Goal: Task Accomplishment & Management: Complete application form

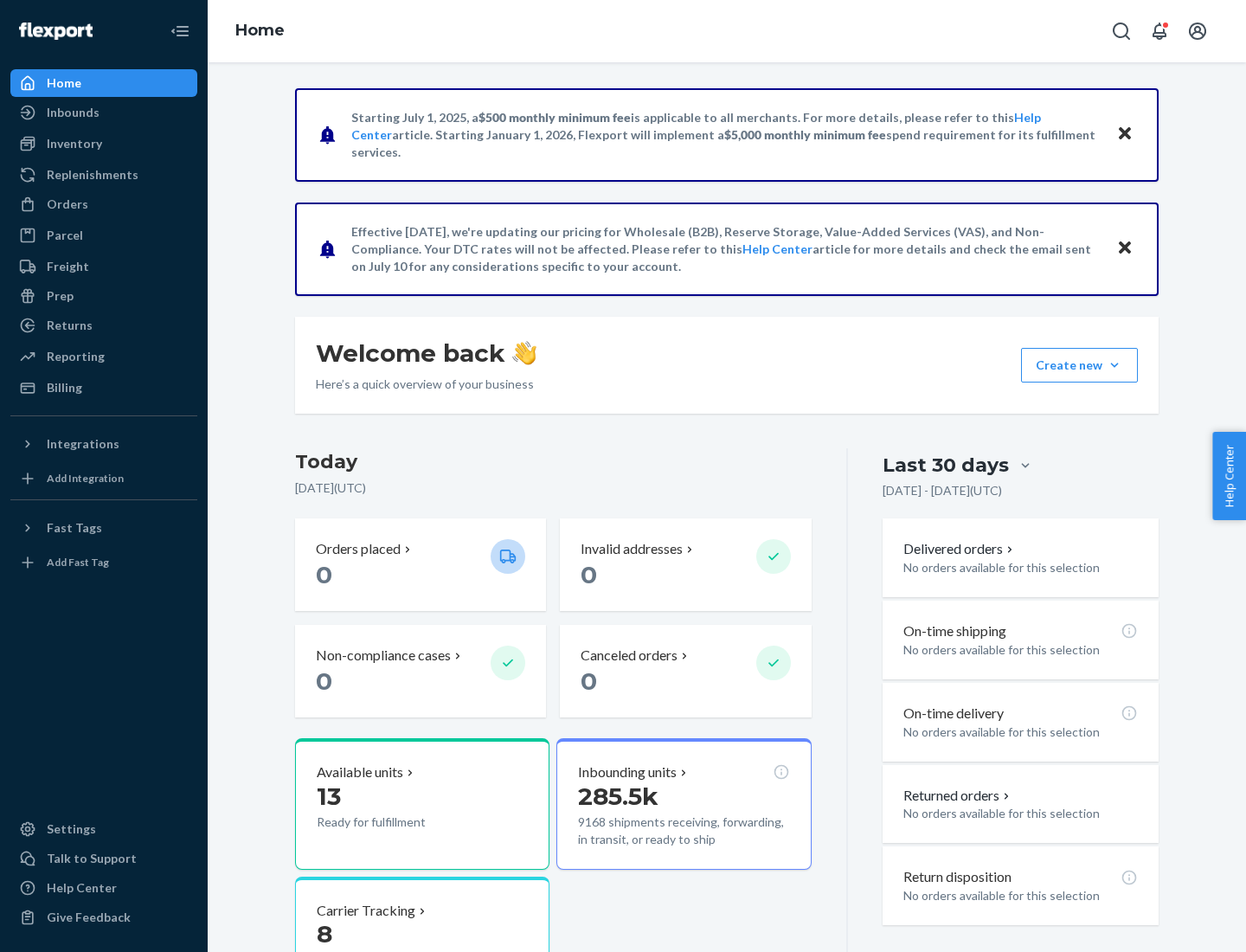
click at [1114, 365] on button "Create new Create new inbound Create new order Create new product" at bounding box center [1079, 364] width 117 height 34
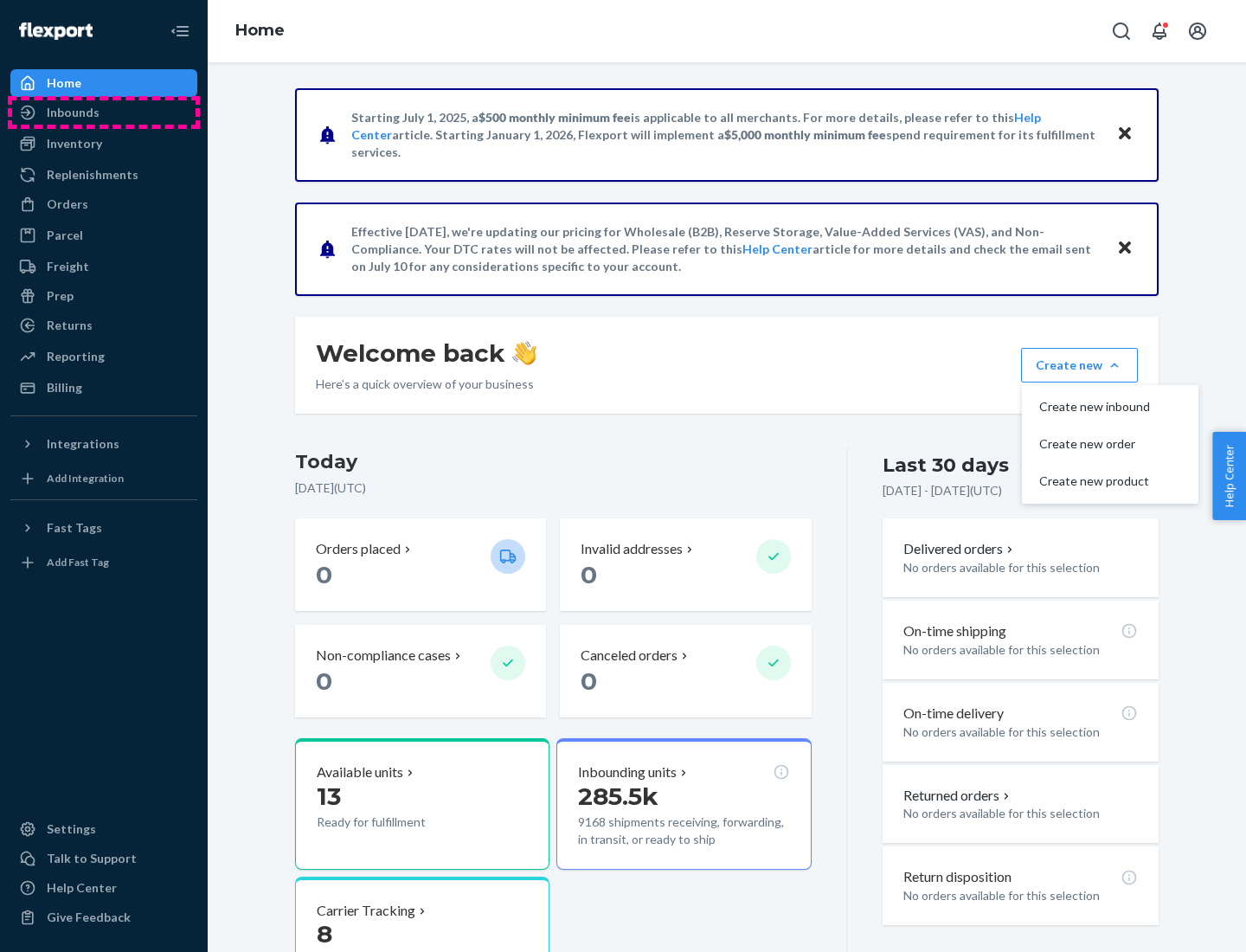
click at [103, 113] on div "Inbounds" at bounding box center [103, 113] width 183 height 25
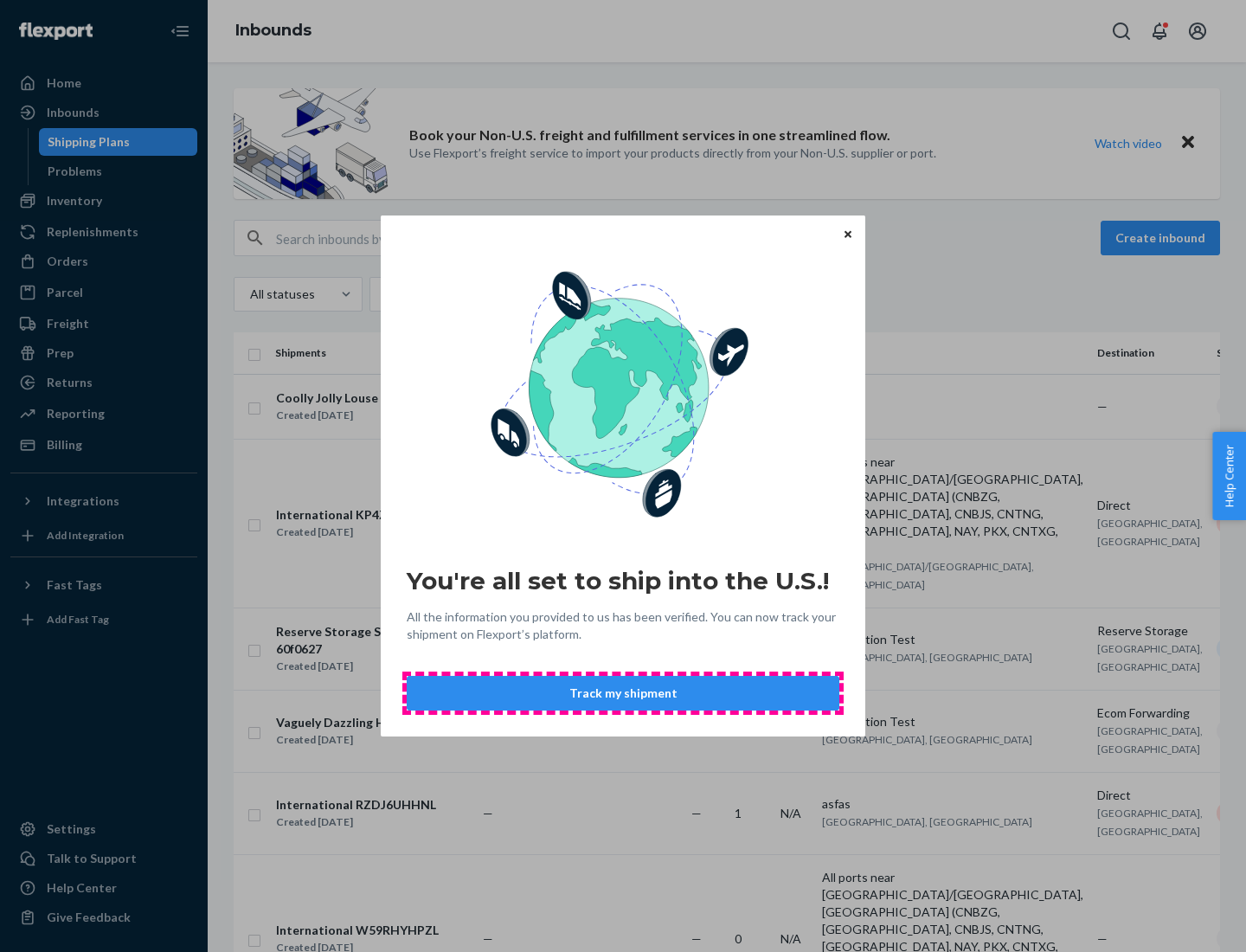
click at [623, 693] on button "Track my shipment" at bounding box center [623, 693] width 433 height 34
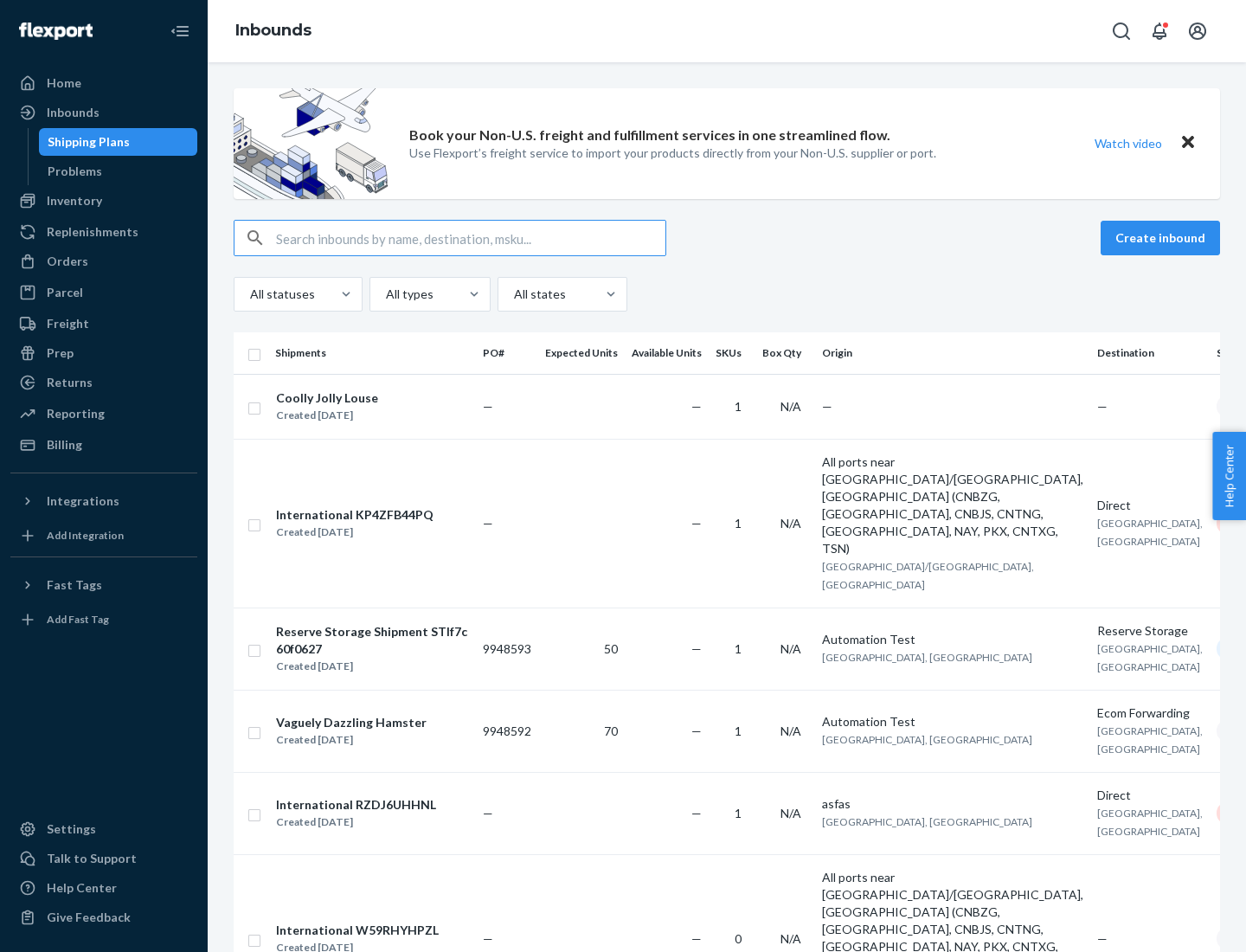
click at [1162, 238] on button "Create inbound" at bounding box center [1161, 237] width 120 height 34
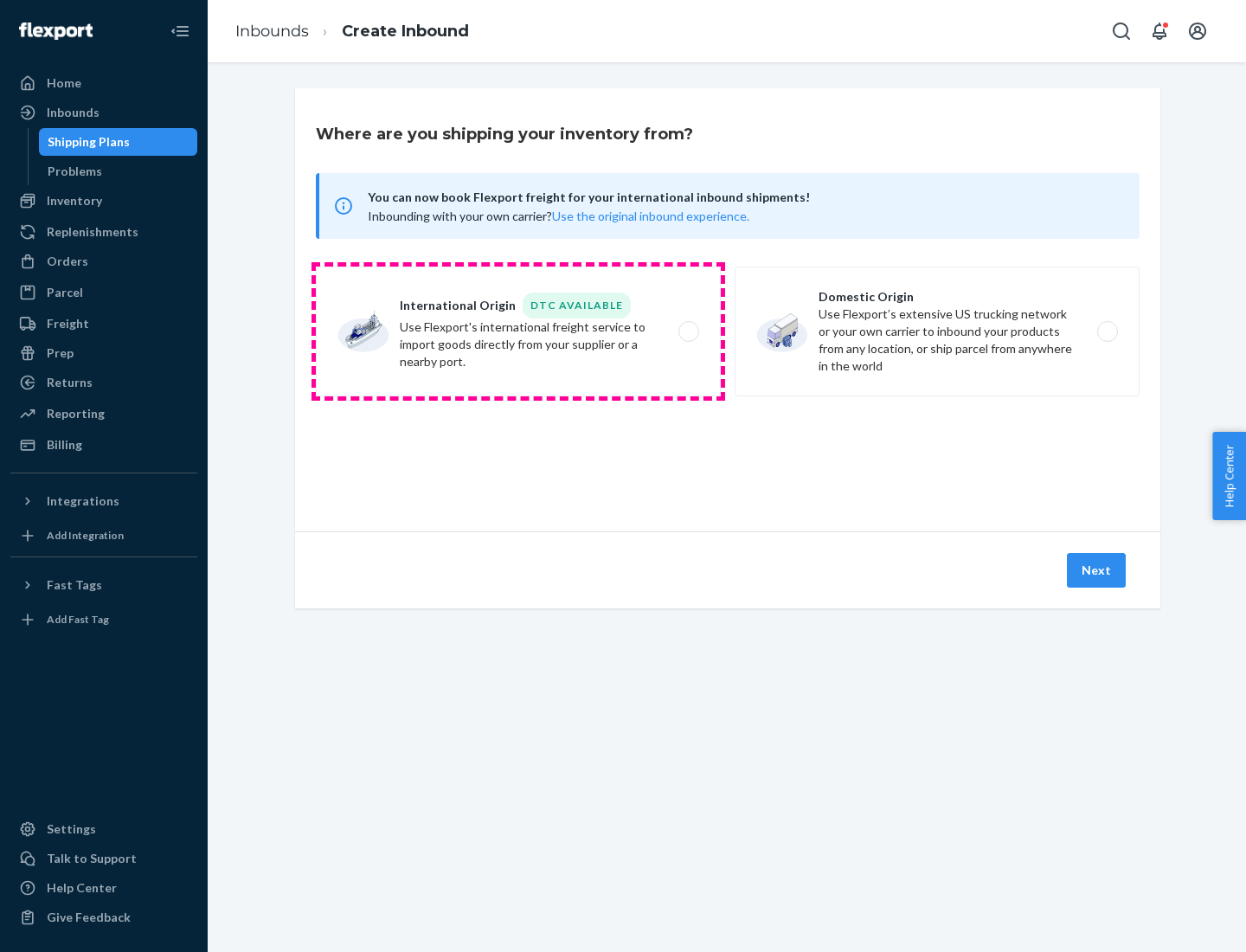
click at [518, 331] on label "International Origin DTC Available Use Flexport's international freight service…" at bounding box center [518, 331] width 405 height 130
click at [688, 331] on input "International Origin DTC Available Use Flexport's international freight service…" at bounding box center [694, 332] width 11 height 11
radio input "true"
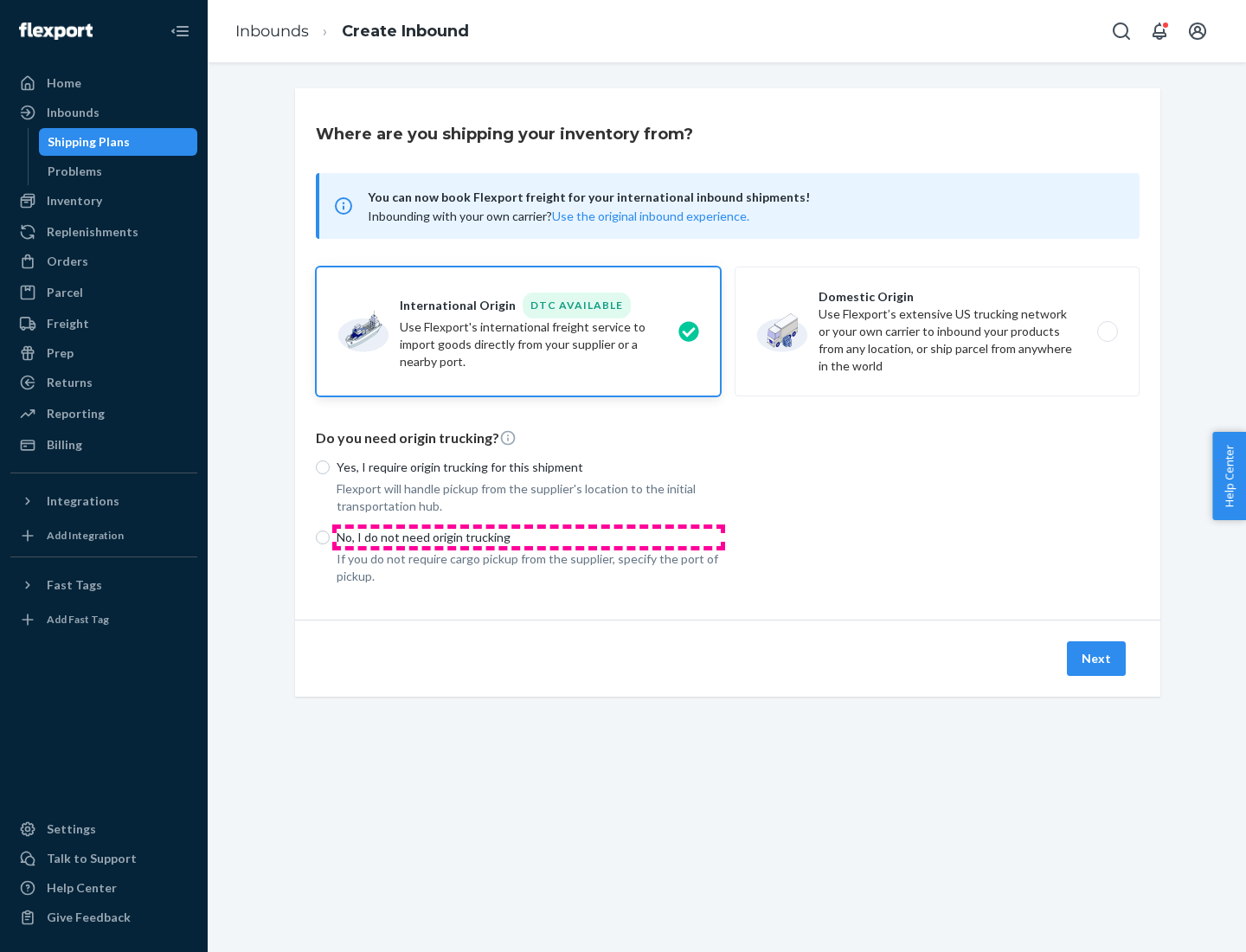
click at [529, 536] on p "No, I do not need origin trucking" at bounding box center [529, 537] width 384 height 17
click at [329, 536] on input "No, I do not need origin trucking" at bounding box center [323, 537] width 14 height 14
radio input "true"
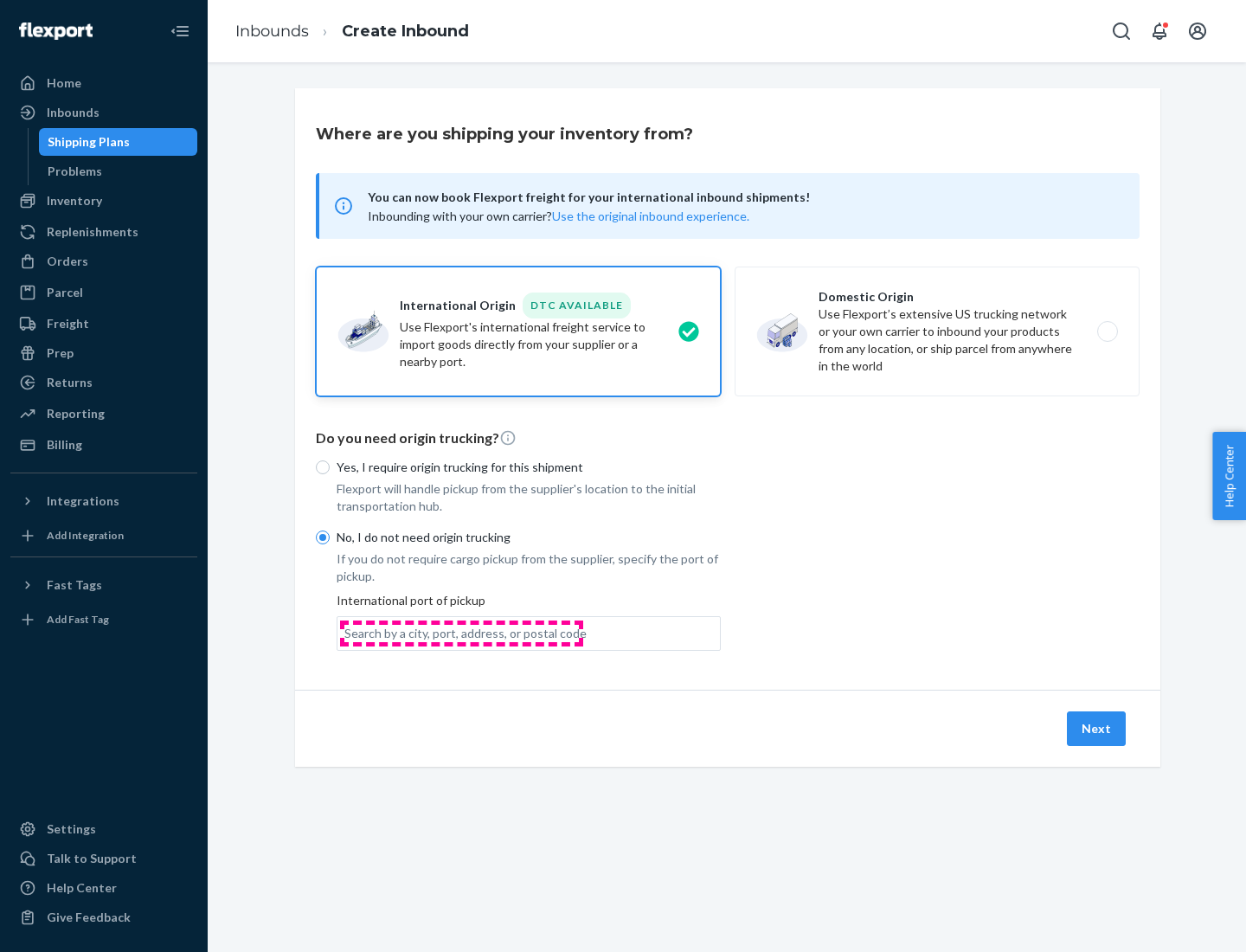
click at [461, 632] on div "Search by a city, port, address, or postal code" at bounding box center [465, 633] width 242 height 17
click at [346, 632] on input "Search by a city, port, address, or postal code" at bounding box center [345, 633] width 2 height 17
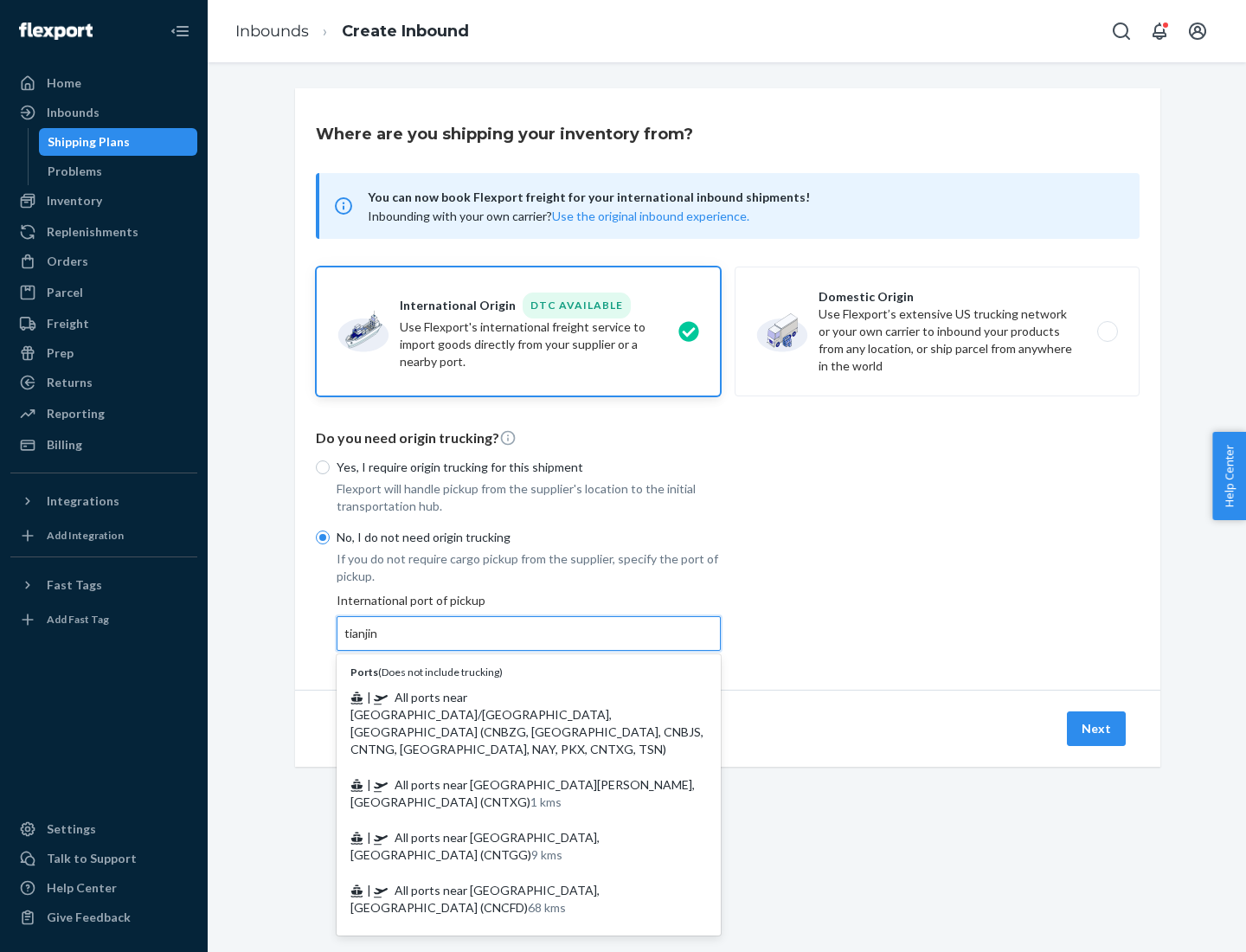
click at [511, 697] on span "| All ports near [GEOGRAPHIC_DATA]/[GEOGRAPHIC_DATA], [GEOGRAPHIC_DATA] (CNBZG,…" at bounding box center [527, 723] width 353 height 66
click at [380, 642] on input "tianjin" at bounding box center [362, 633] width 35 height 17
type input "All ports near [GEOGRAPHIC_DATA]/[GEOGRAPHIC_DATA], [GEOGRAPHIC_DATA] (CNBZG, […"
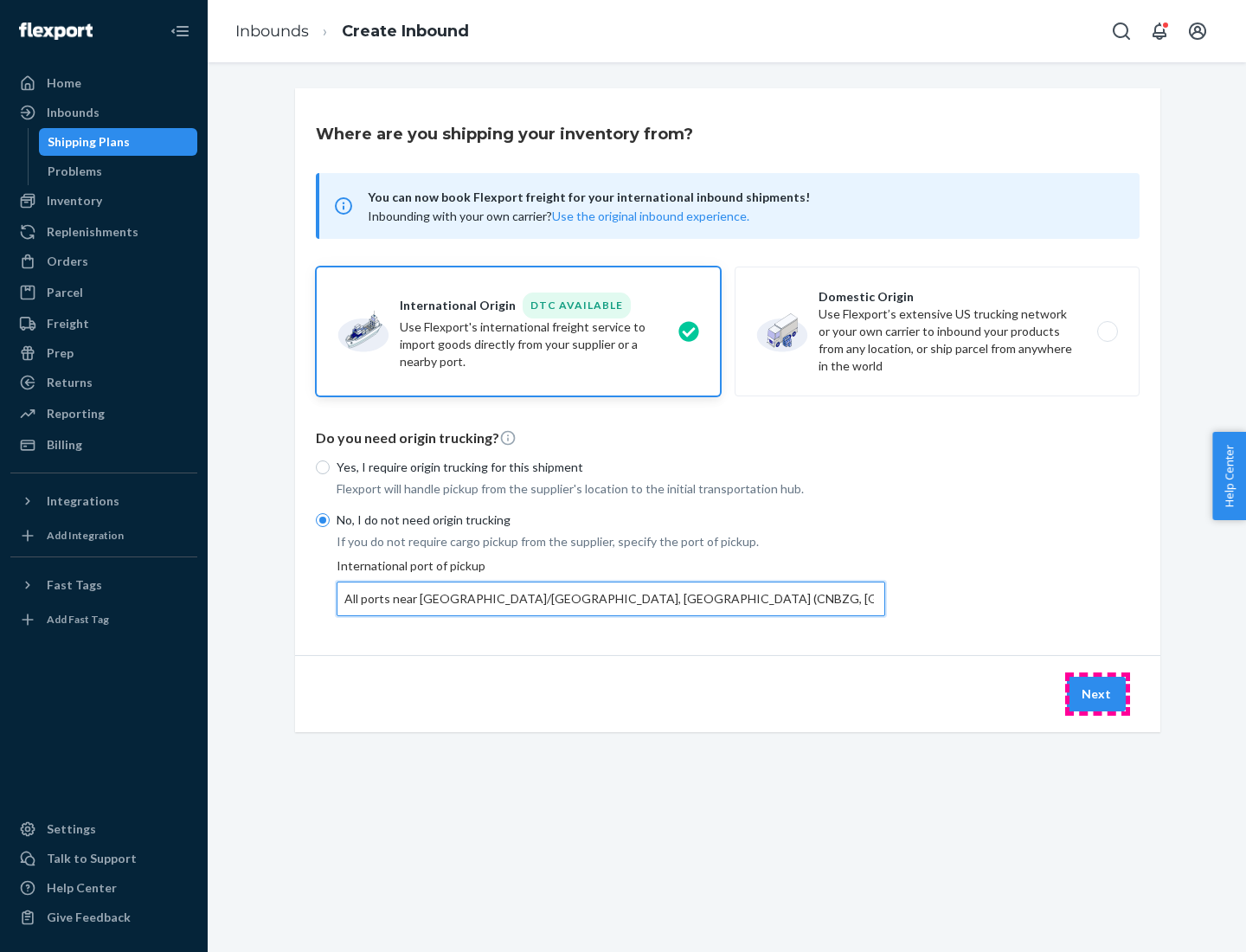
click at [1097, 693] on button "Next" at bounding box center [1096, 694] width 59 height 34
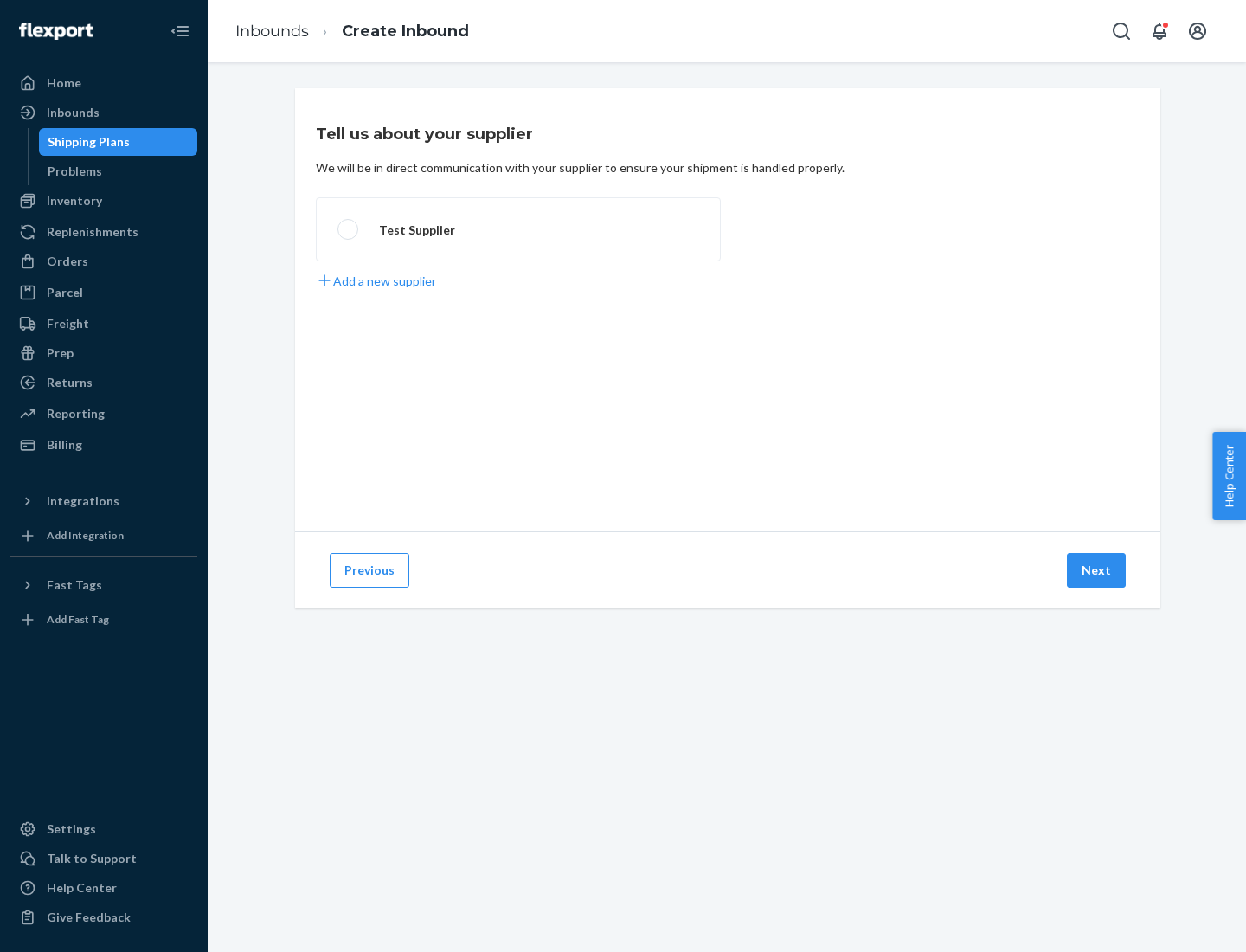
click at [518, 230] on label "Test Supplier" at bounding box center [518, 229] width 405 height 64
click at [348, 230] on input "Test Supplier" at bounding box center [344, 230] width 11 height 11
radio input "true"
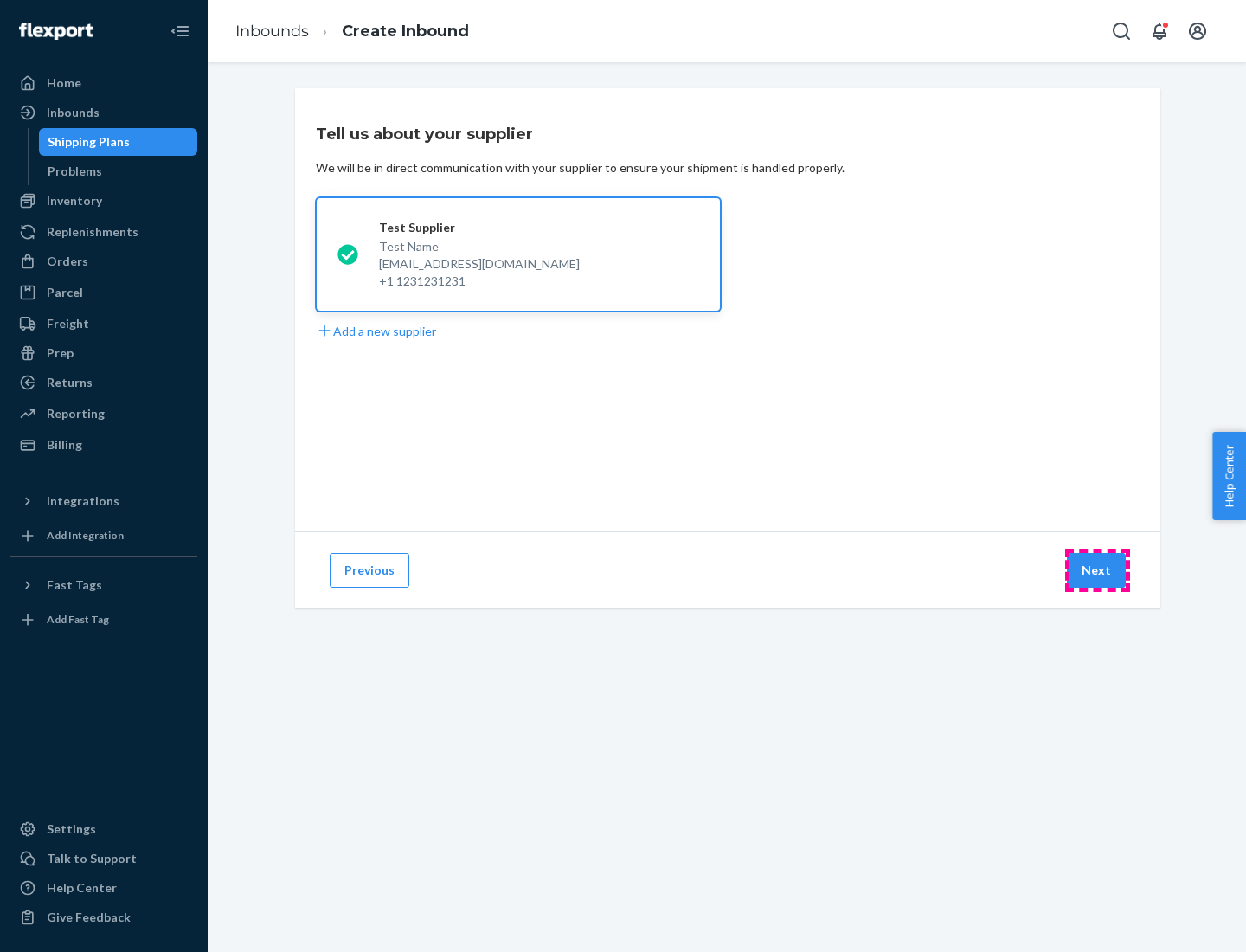
click at [1097, 570] on button "Next" at bounding box center [1096, 570] width 59 height 34
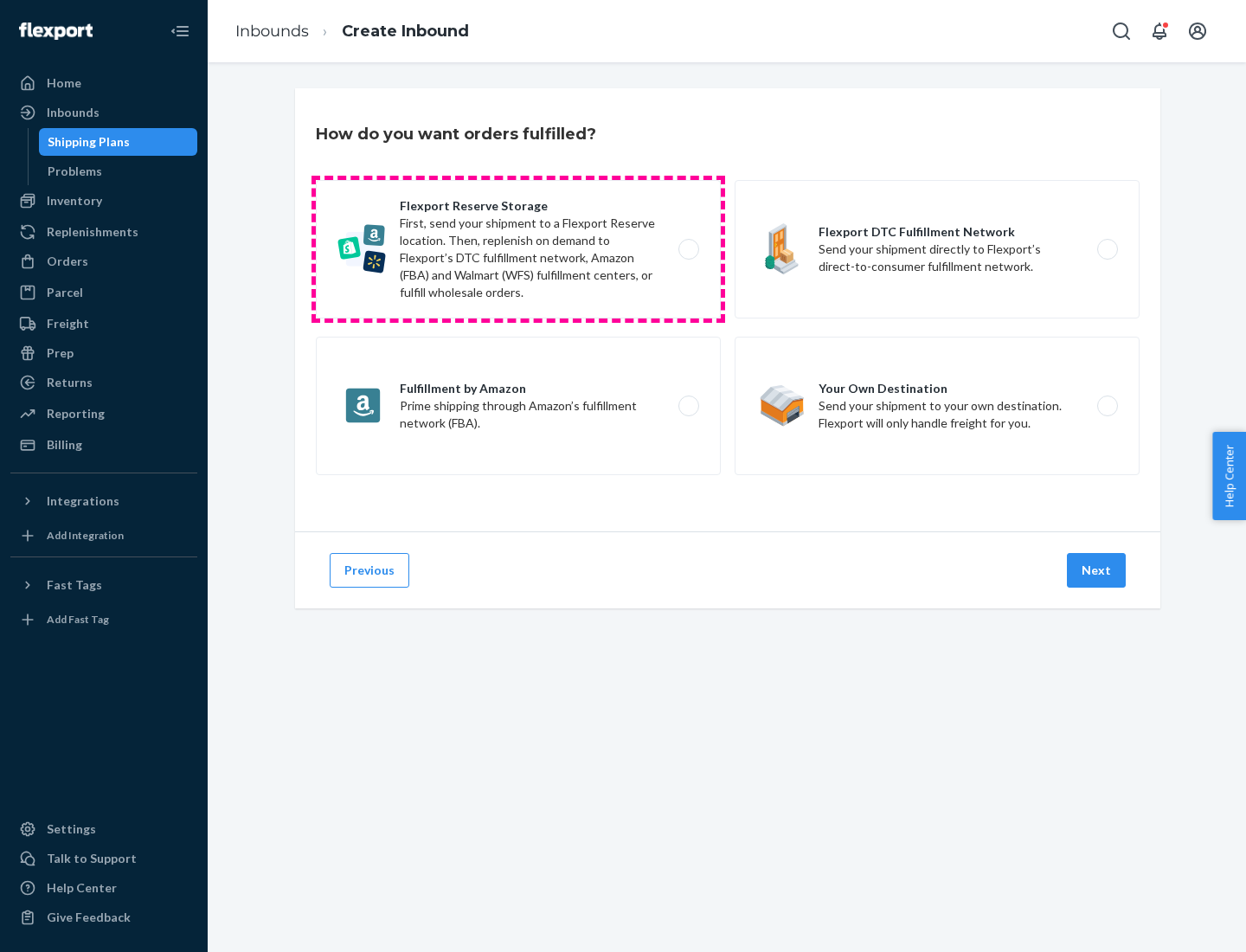
click at [518, 250] on label "Flexport Reserve Storage First, send your shipment to a Flexport Reserve locati…" at bounding box center [518, 250] width 405 height 139
click at [688, 250] on input "Flexport Reserve Storage First, send your shipment to a Flexport Reserve locati…" at bounding box center [694, 250] width 11 height 11
radio input "true"
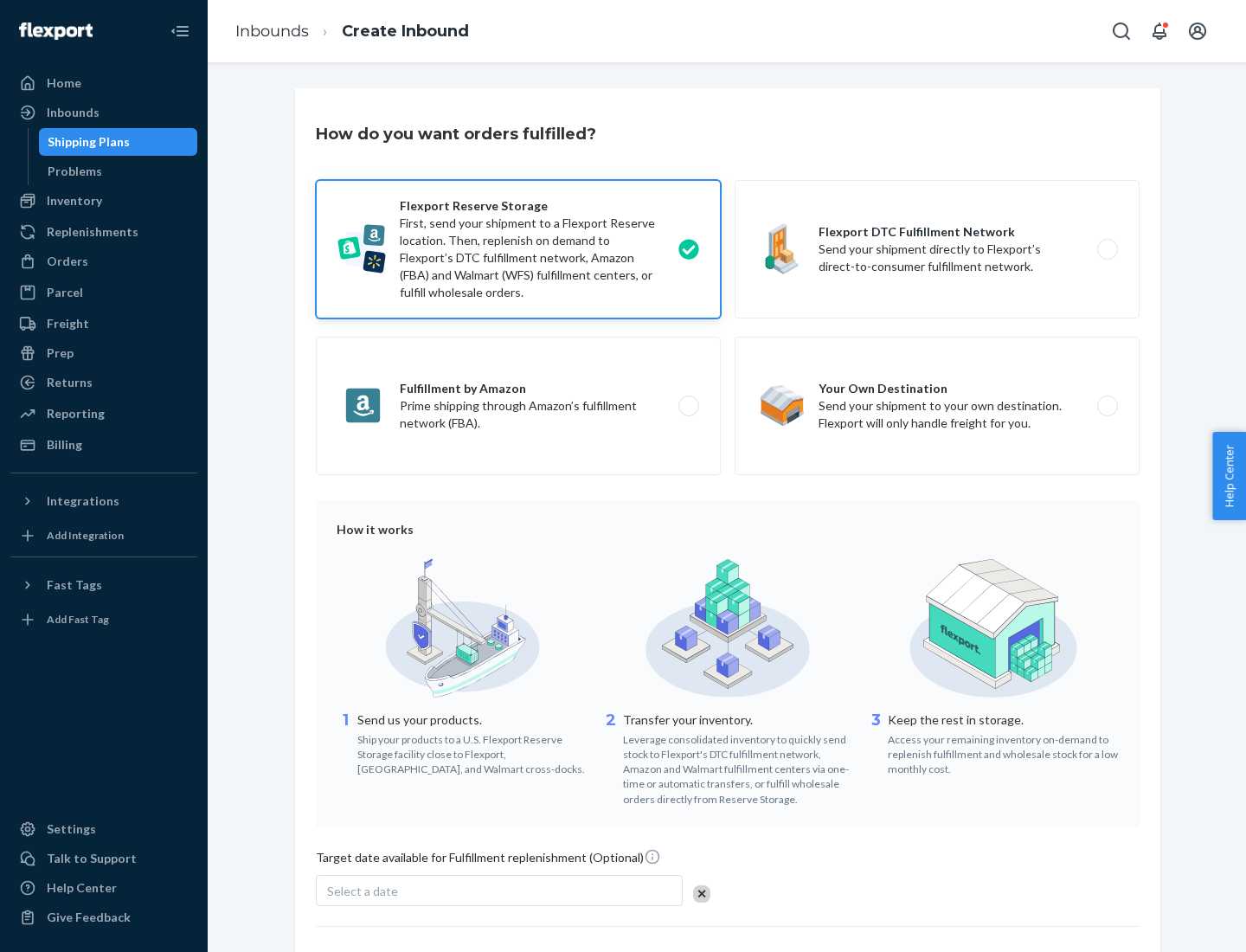
scroll to position [142, 0]
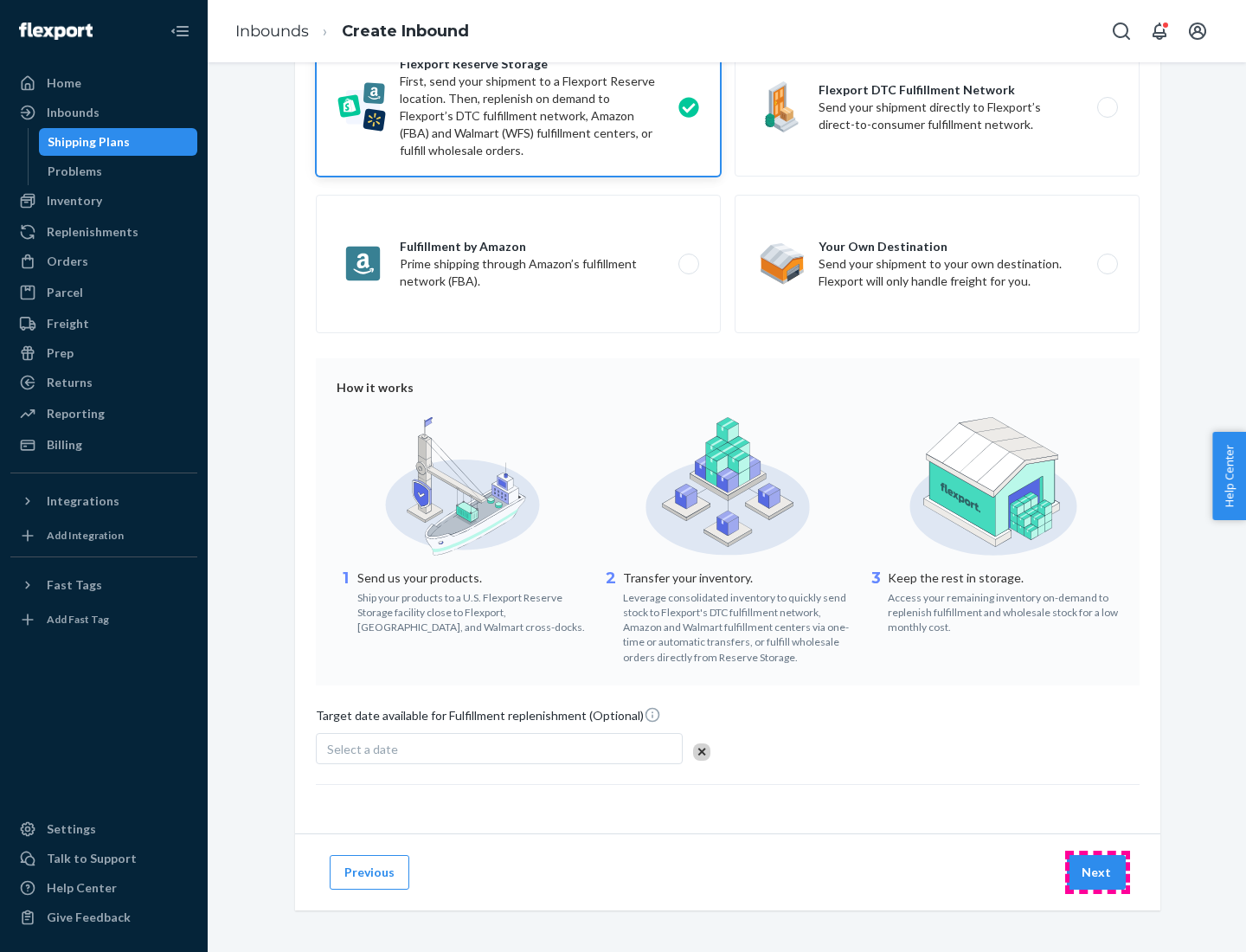
click at [1097, 871] on button "Next" at bounding box center [1096, 872] width 59 height 34
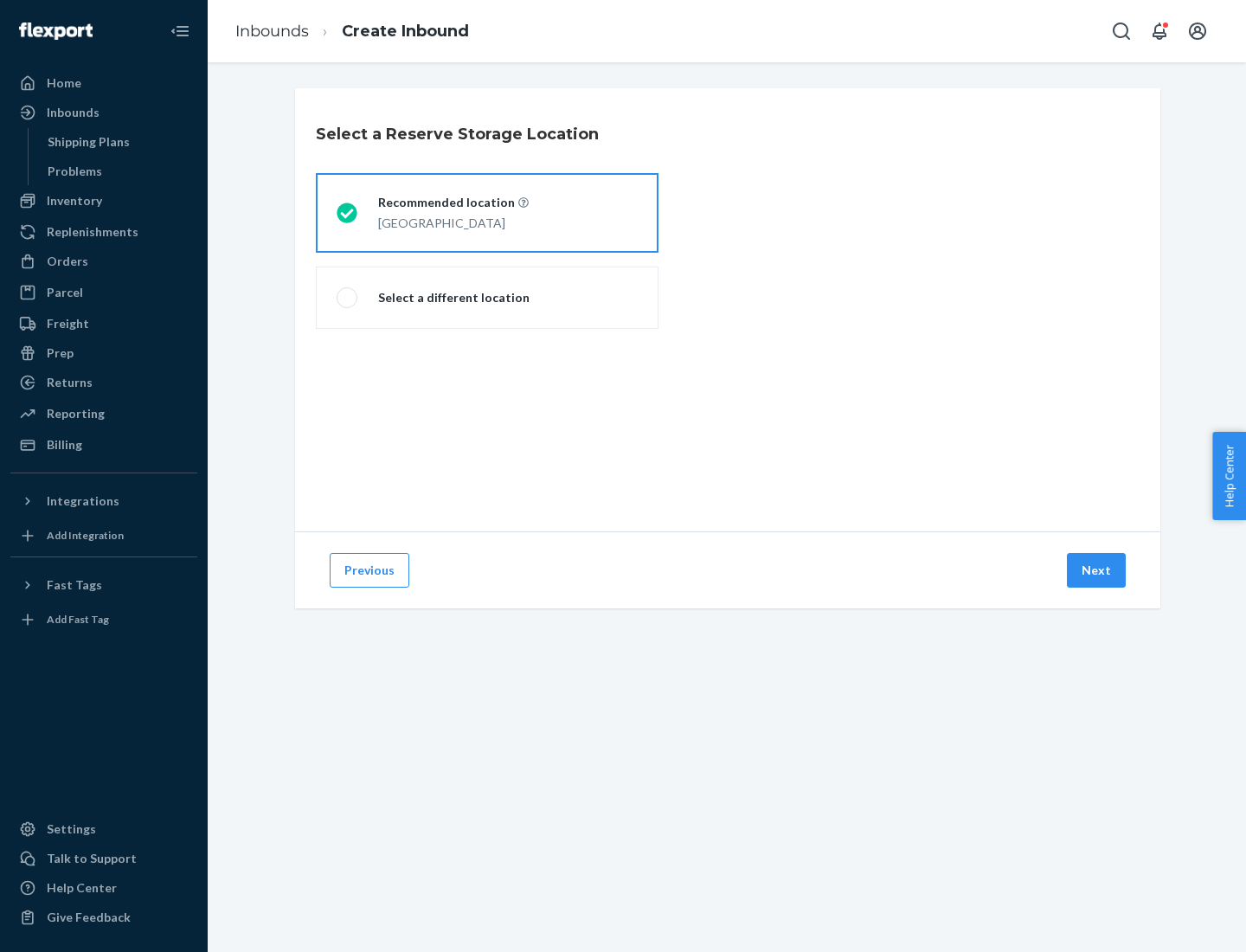
click at [487, 213] on div "[GEOGRAPHIC_DATA]" at bounding box center [453, 221] width 151 height 21
click at [347, 213] on input "Recommended location [GEOGRAPHIC_DATA]" at bounding box center [343, 214] width 11 height 11
click at [1097, 570] on button "Next" at bounding box center [1096, 570] width 59 height 34
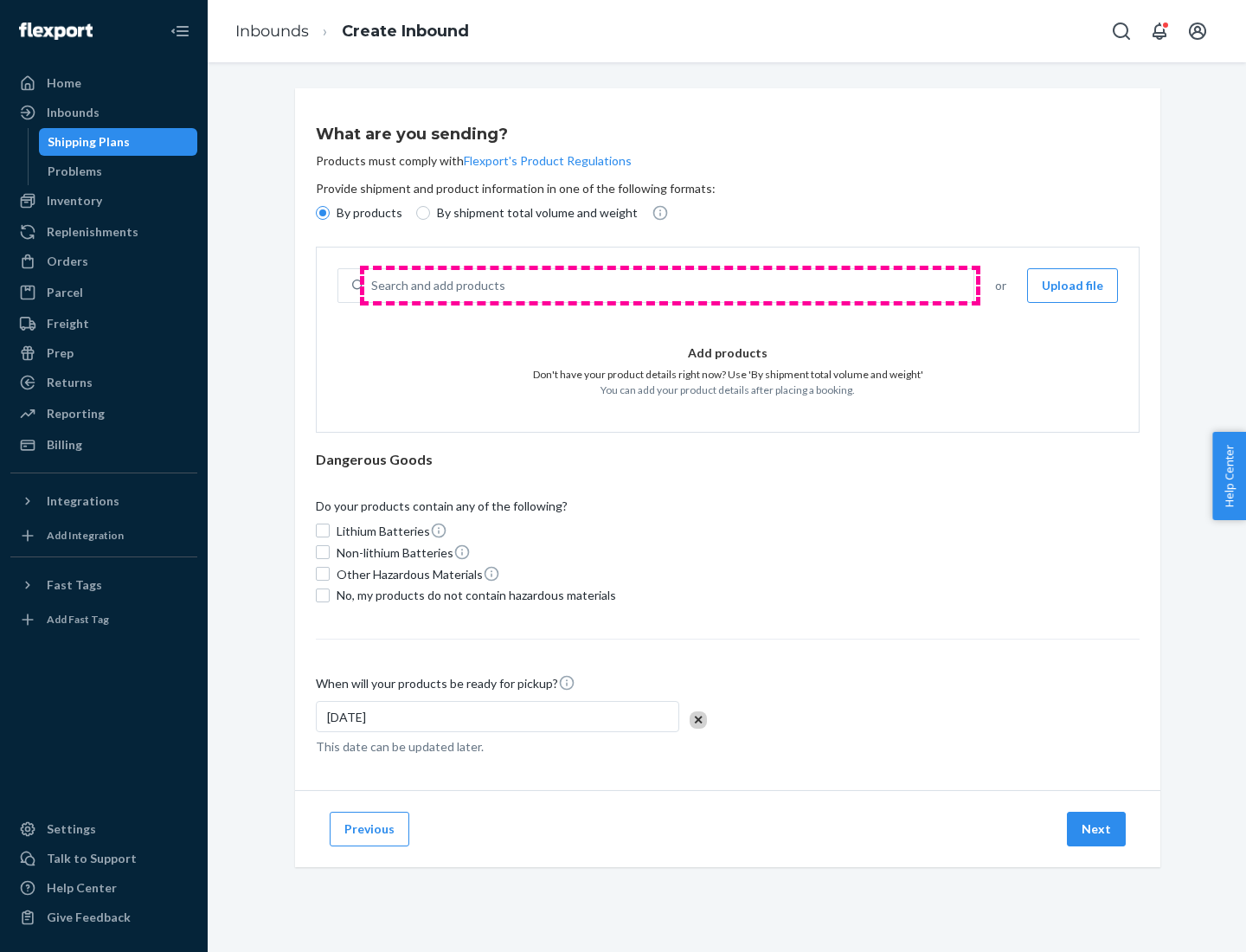
click at [670, 286] on div "Search and add products" at bounding box center [669, 285] width 609 height 31
click at [373, 286] on input "Search and add products" at bounding box center [372, 286] width 2 height 17
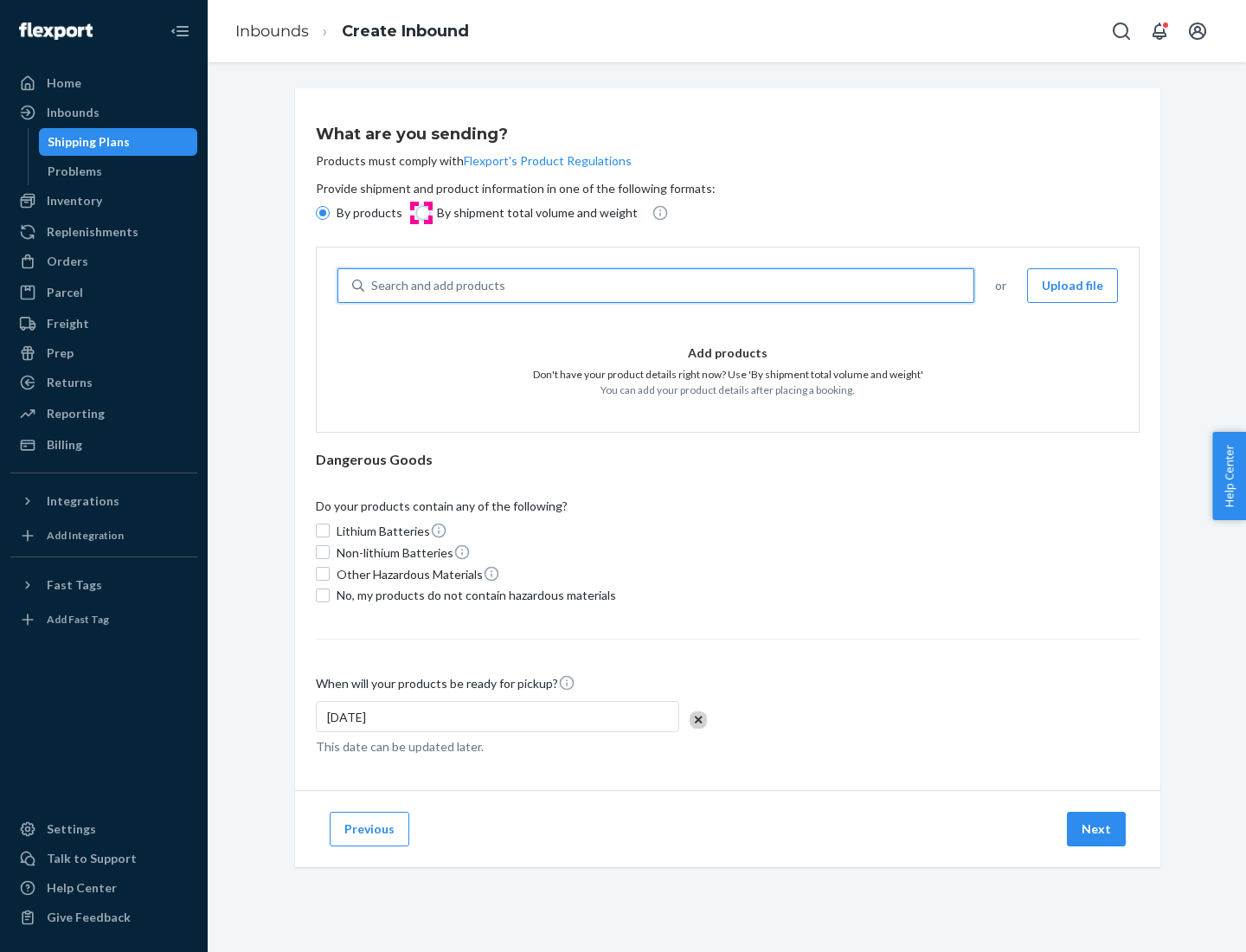
click at [420, 213] on input "By shipment total volume and weight" at bounding box center [423, 213] width 14 height 14
radio input "true"
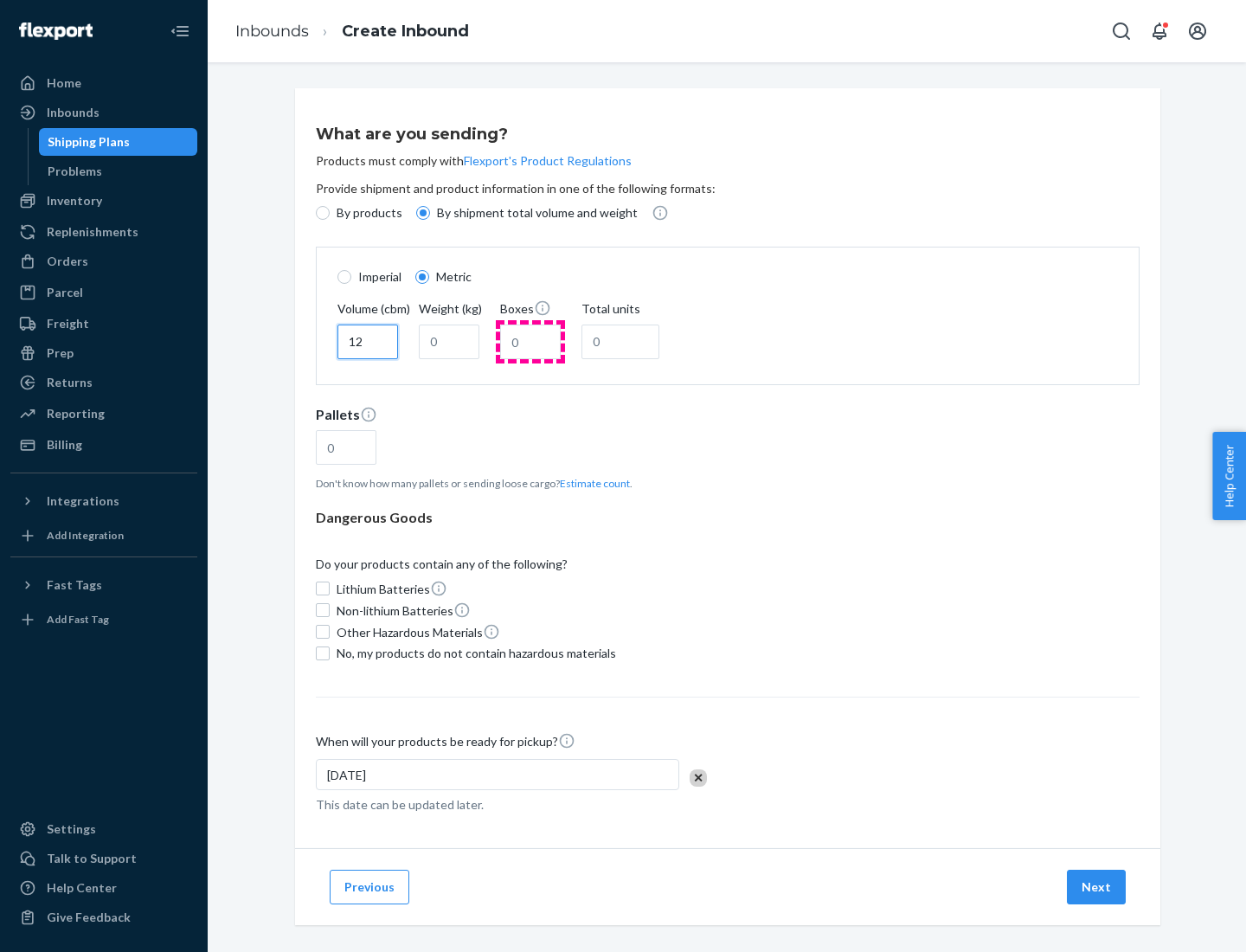
type input "12"
type input "22"
type input "222"
type input "121"
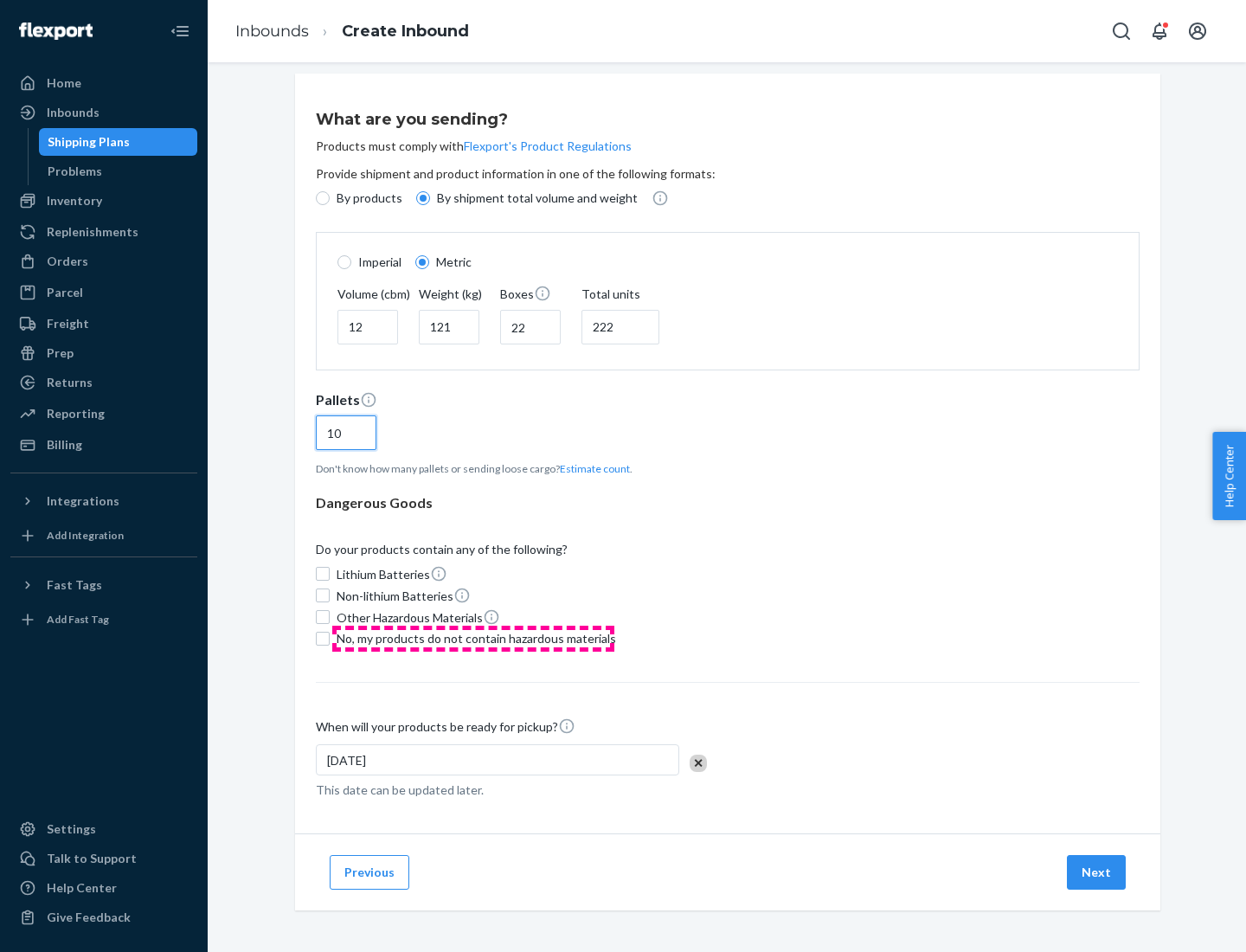
type input "10"
click at [474, 638] on span "No, my products do not contain hazardous materials" at bounding box center [476, 639] width 279 height 17
click at [329, 638] on input "No, my products do not contain hazardous materials" at bounding box center [323, 639] width 14 height 14
checkbox input "true"
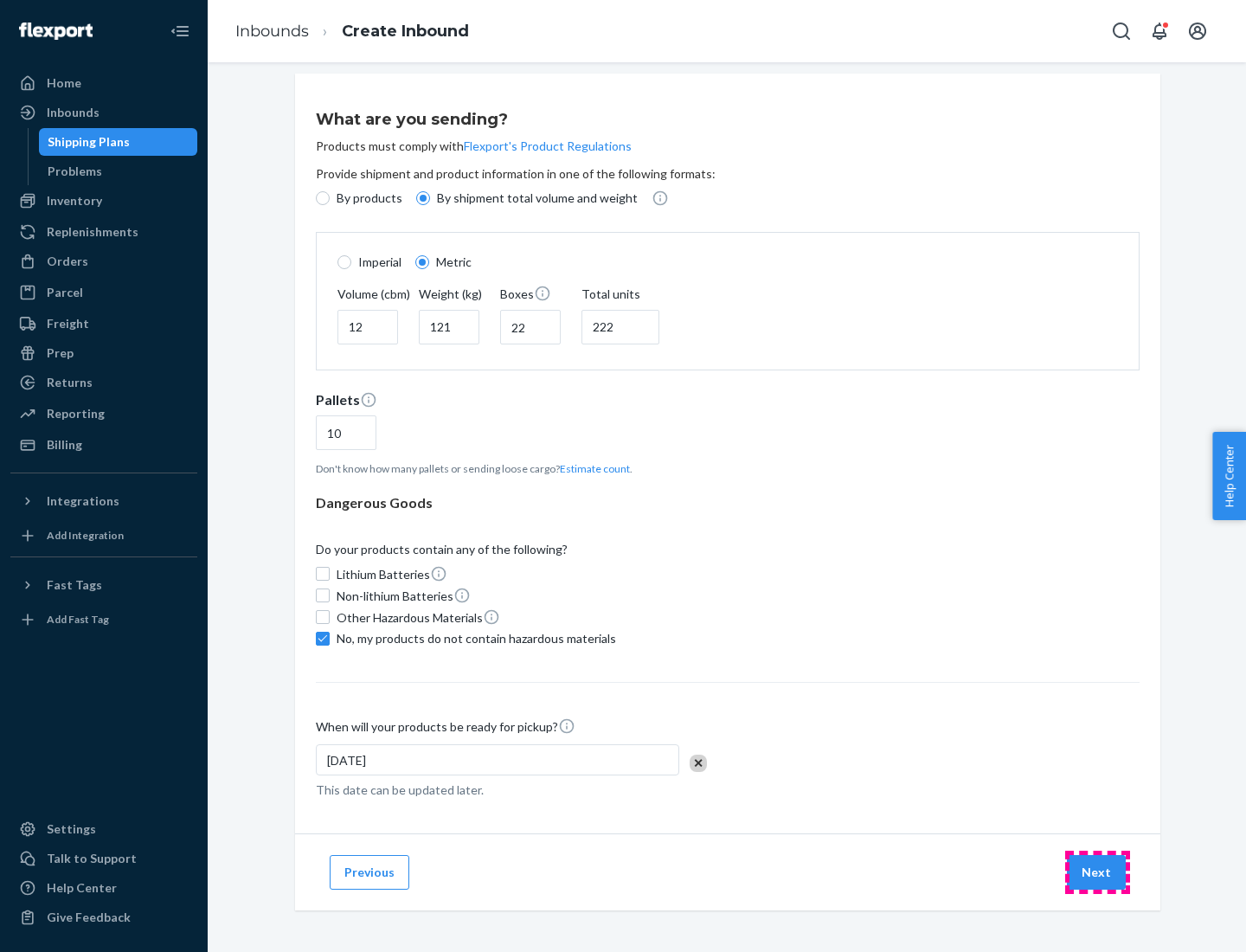
click at [1097, 871] on button "Next" at bounding box center [1096, 872] width 59 height 34
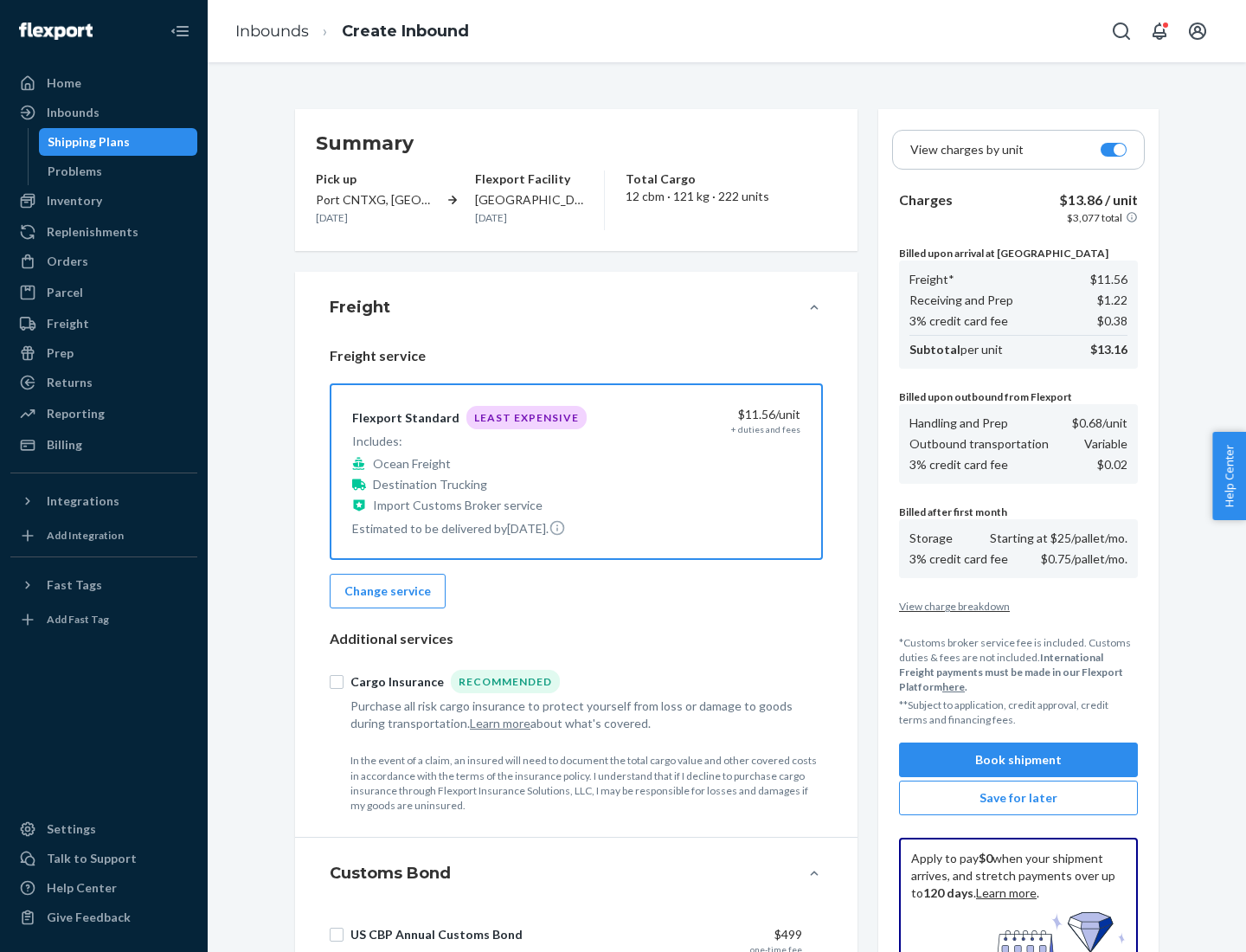
scroll to position [252, 0]
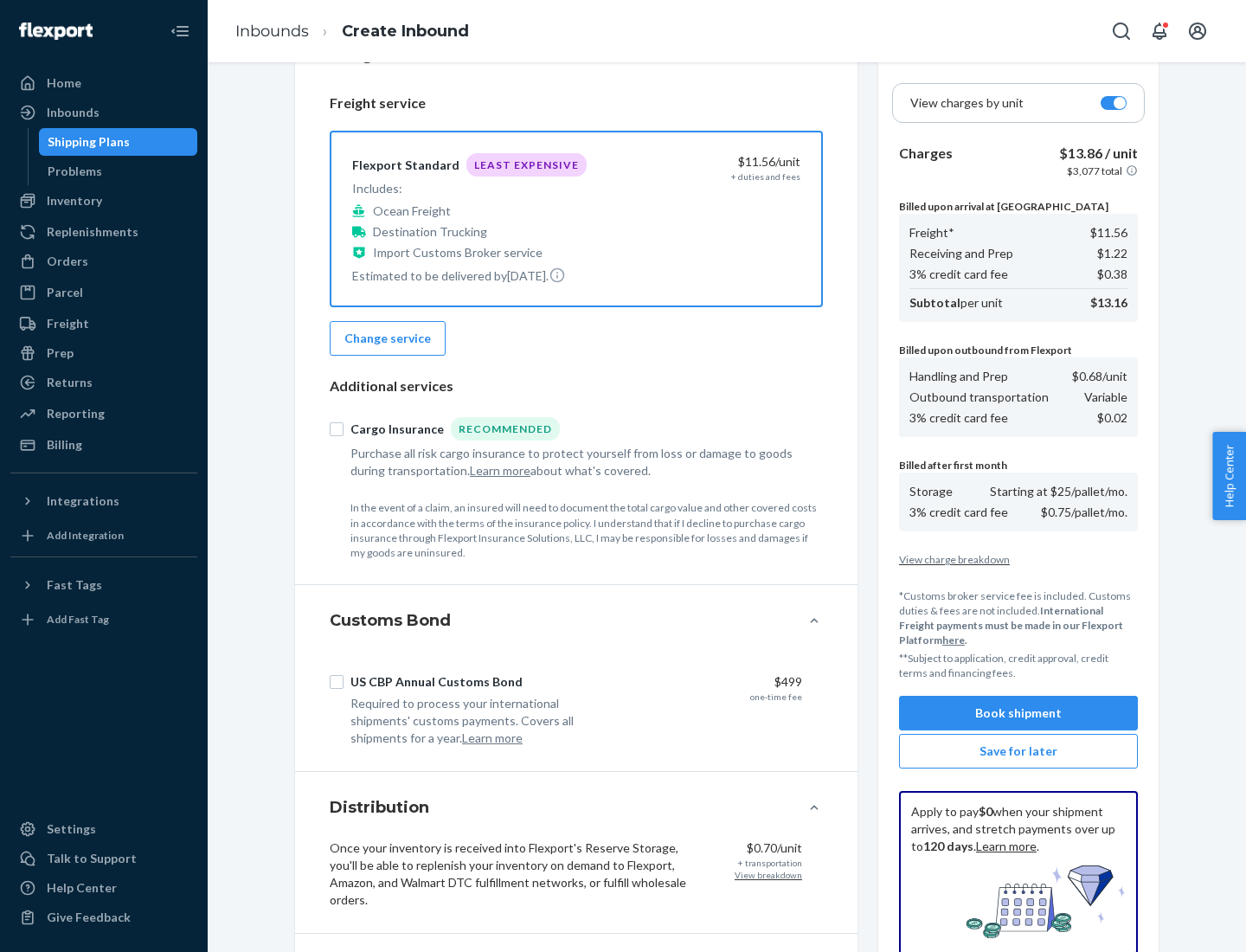
click at [1018, 713] on button "Book shipment" at bounding box center [1018, 713] width 239 height 34
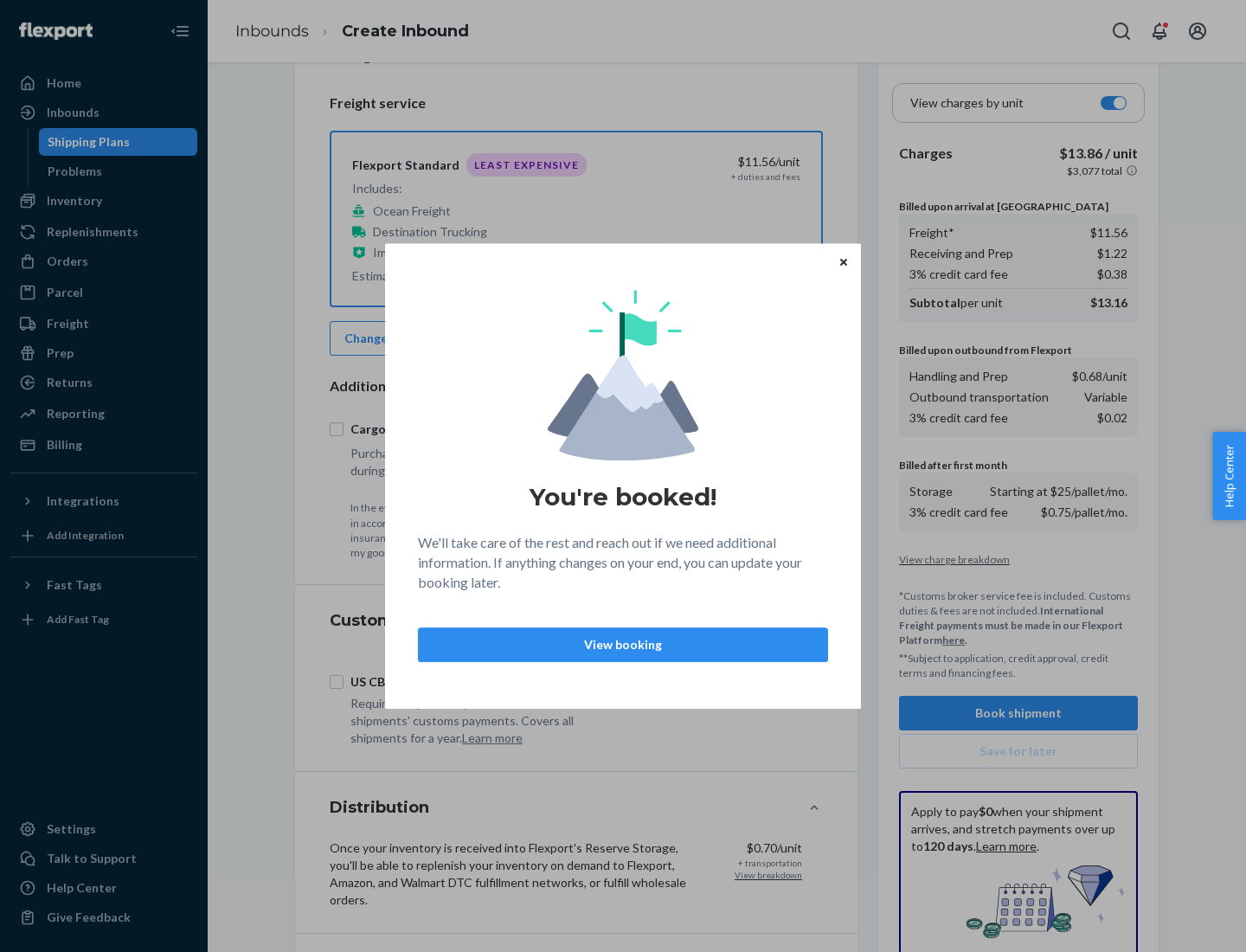
click at [623, 644] on p "View booking" at bounding box center [623, 644] width 381 height 17
